Goal: Information Seeking & Learning: Learn about a topic

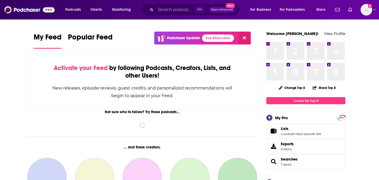
click at [174, 10] on input "Search podcasts, credits, & more..." at bounding box center [174, 10] width 39 height 8
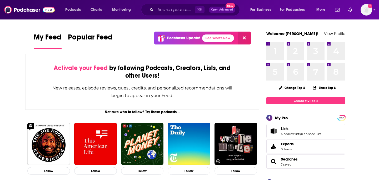
click at [170, 8] on input "Search podcasts, credits, & more..." at bounding box center [174, 10] width 39 height 8
click at [184, 11] on input "Search podcasts, credits, & more..." at bounding box center [174, 10] width 39 height 8
click at [169, 10] on input "Search podcasts, credits, & more..." at bounding box center [174, 10] width 39 height 8
click at [172, 10] on input "Search podcasts, credits, & more..." at bounding box center [174, 10] width 39 height 8
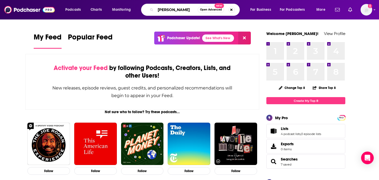
type input "[PERSON_NAME]"
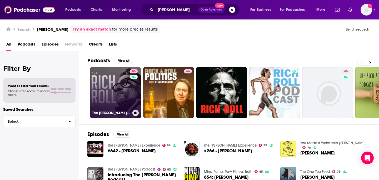
click at [118, 89] on link "85 The Rich Roll Podcast" at bounding box center [115, 92] width 51 height 51
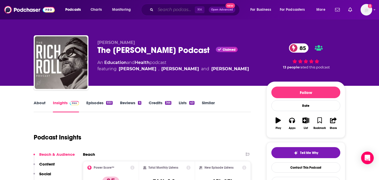
click at [164, 12] on input "Search podcasts, credits, & more..." at bounding box center [174, 10] width 39 height 8
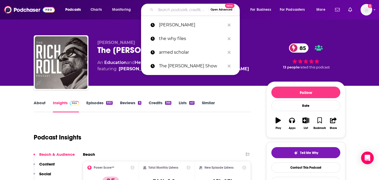
paste input "boghossian@substack.com"
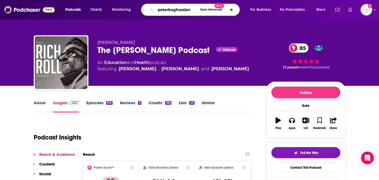
type input "[PERSON_NAME]"
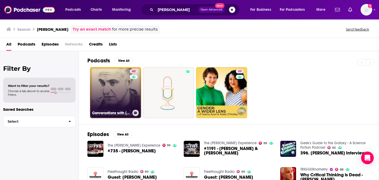
click at [123, 99] on link "60 Conversations with [PERSON_NAME]" at bounding box center [115, 92] width 51 height 51
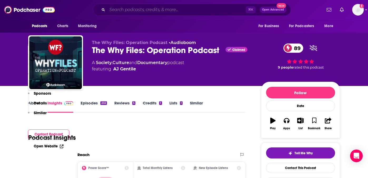
click at [129, 9] on input "Search podcasts, credits, & more..." at bounding box center [176, 10] width 138 height 8
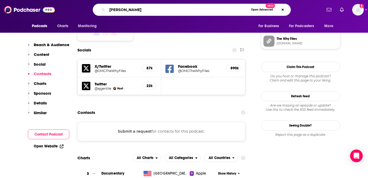
type input "[PERSON_NAME]"
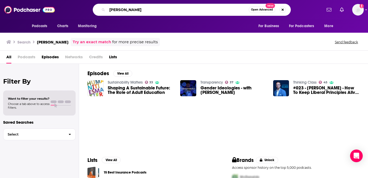
click at [133, 11] on input "[PERSON_NAME]" at bounding box center [177, 10] width 141 height 8
paste input "[PERSON_NAME]"
type input "[PERSON_NAME]"
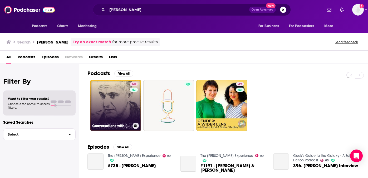
click at [115, 97] on link "60 Conversations with [PERSON_NAME]" at bounding box center [115, 105] width 51 height 51
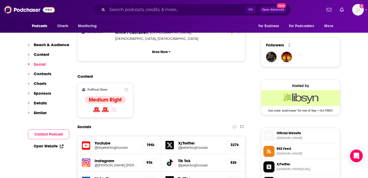
scroll to position [368, 0]
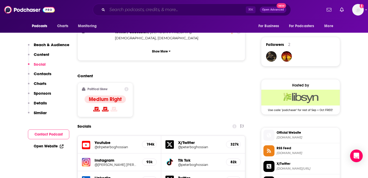
click at [146, 11] on input "Search podcasts, credits, & more..." at bounding box center [176, 10] width 138 height 8
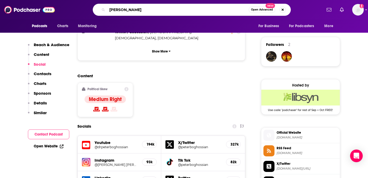
type input "[PERSON_NAME]"
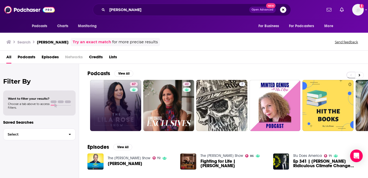
click at [117, 116] on link "67" at bounding box center [115, 105] width 51 height 51
